Goal: Transaction & Acquisition: Purchase product/service

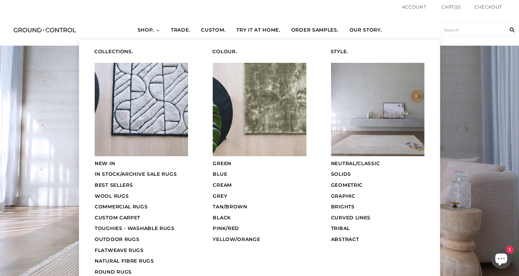
click at [114, 237] on span "OUTDOOR RUGS" at bounding box center [117, 239] width 45 height 6
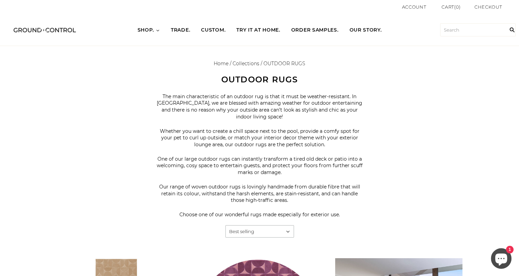
drag, startPoint x: 518, startPoint y: 32, endPoint x: 511, endPoint y: 63, distance: 32.2
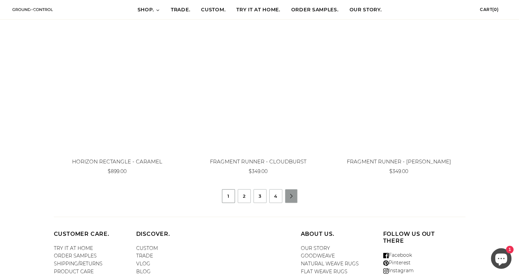
scroll to position [761, 0]
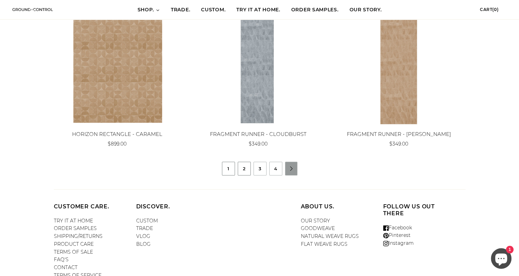
click at [242, 169] on link "2" at bounding box center [244, 168] width 12 height 13
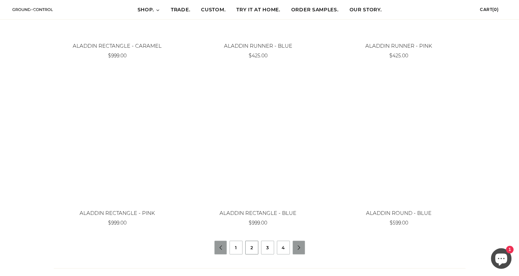
scroll to position [716, 0]
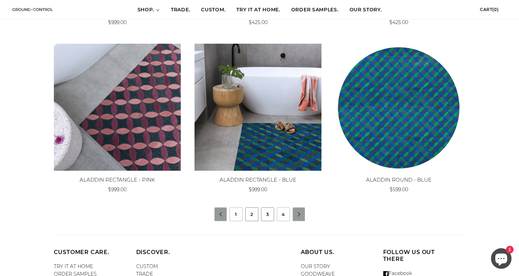
click at [266, 213] on link "3" at bounding box center [267, 214] width 12 height 13
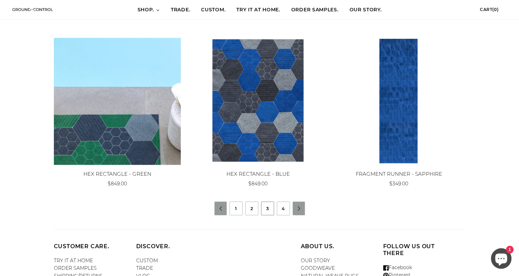
scroll to position [738, 0]
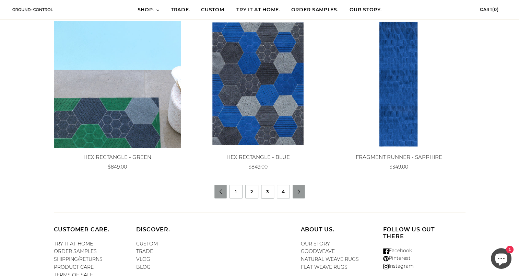
click at [266, 191] on link "3" at bounding box center [267, 191] width 12 height 13
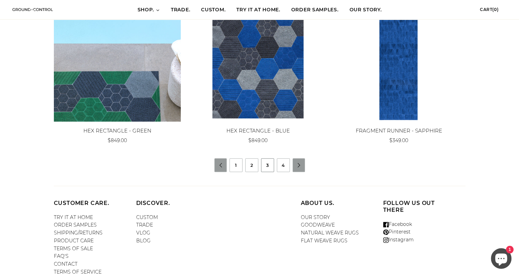
scroll to position [770, 0]
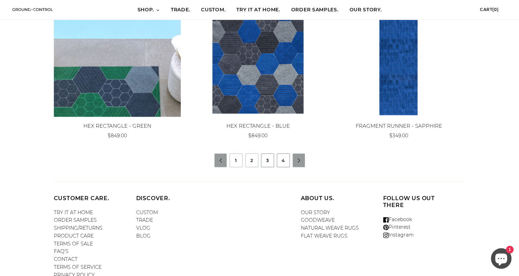
click at [282, 165] on link "4" at bounding box center [283, 160] width 12 height 13
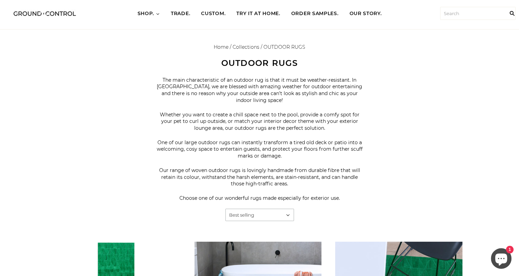
scroll to position [11, 0]
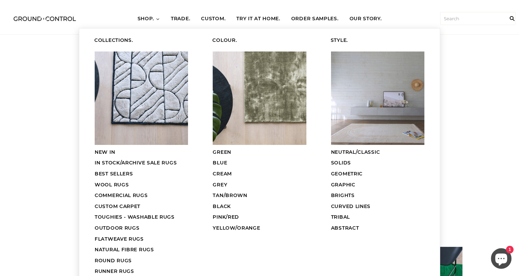
click at [122, 114] on img at bounding box center [141, 97] width 93 height 93
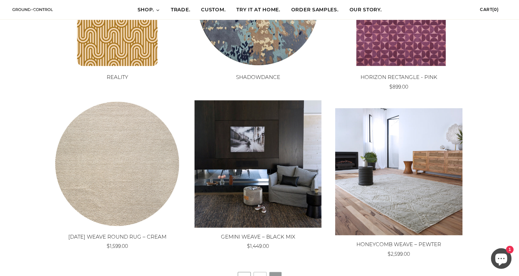
scroll to position [543, 0]
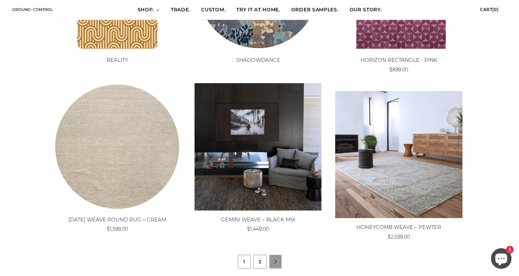
click at [261, 262] on link "2" at bounding box center [260, 261] width 12 height 13
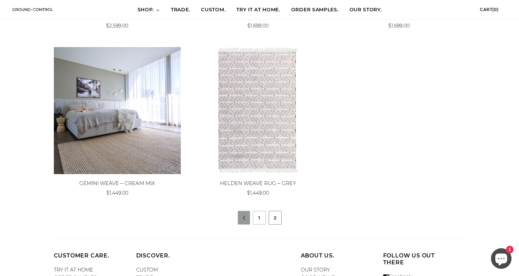
scroll to position [252, 0]
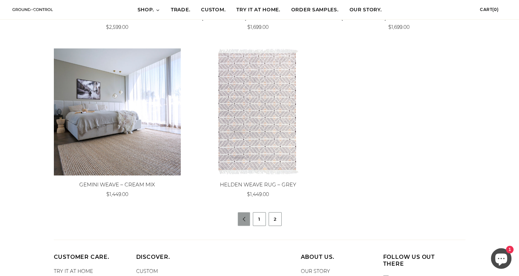
click at [261, 221] on link "1" at bounding box center [259, 218] width 12 height 13
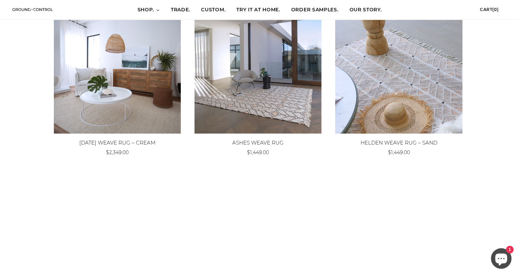
scroll to position [395, 0]
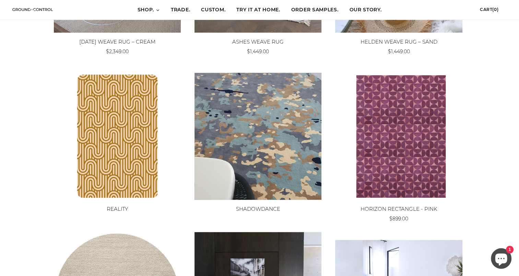
click at [273, 134] on img at bounding box center [258, 136] width 127 height 127
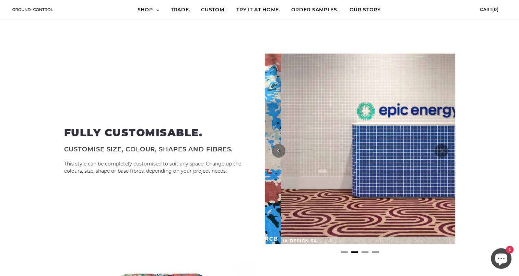
scroll to position [0, 381]
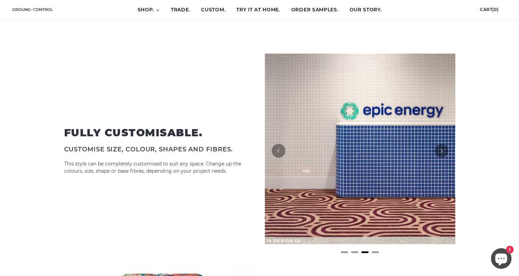
drag, startPoint x: 519, startPoint y: 82, endPoint x: 511, endPoint y: 131, distance: 49.1
